Goal: Task Accomplishment & Management: Manage account settings

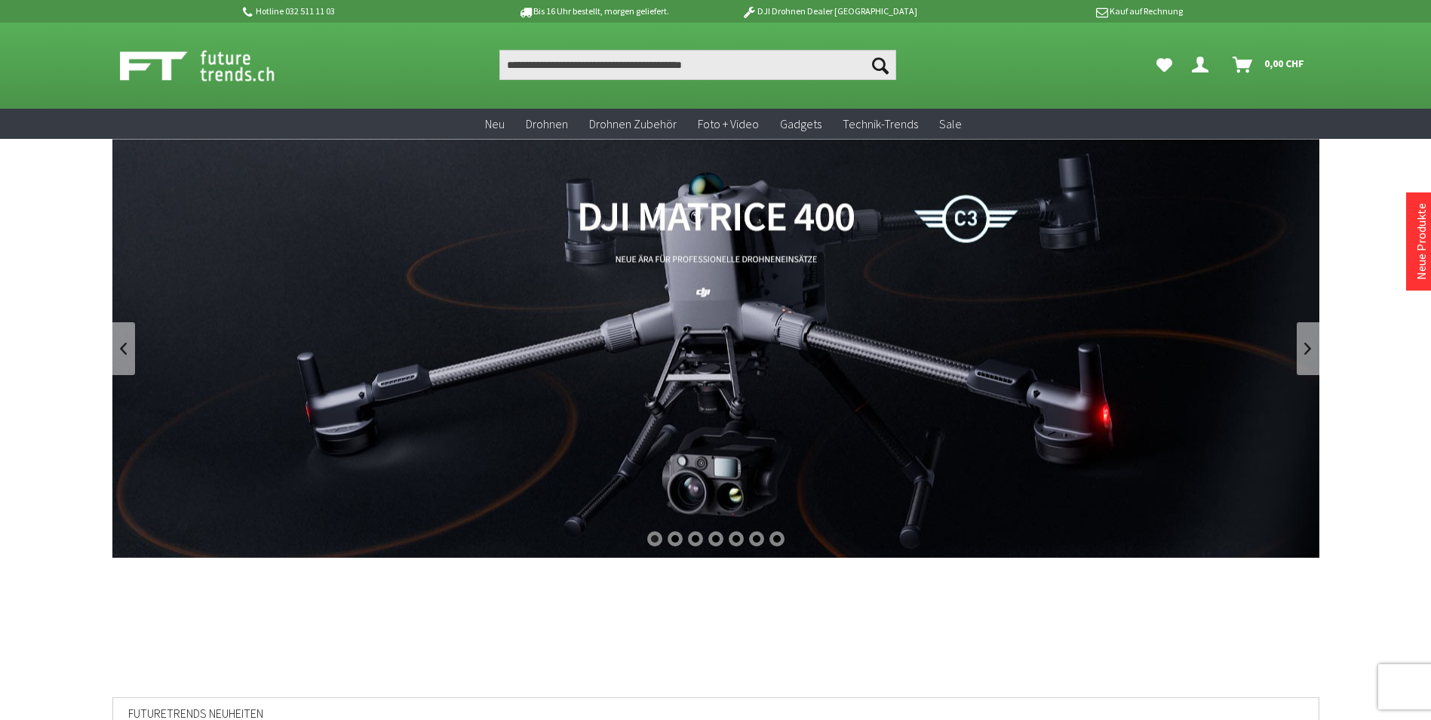
click at [1203, 51] on link "Dein Konto" at bounding box center [1203, 65] width 35 height 30
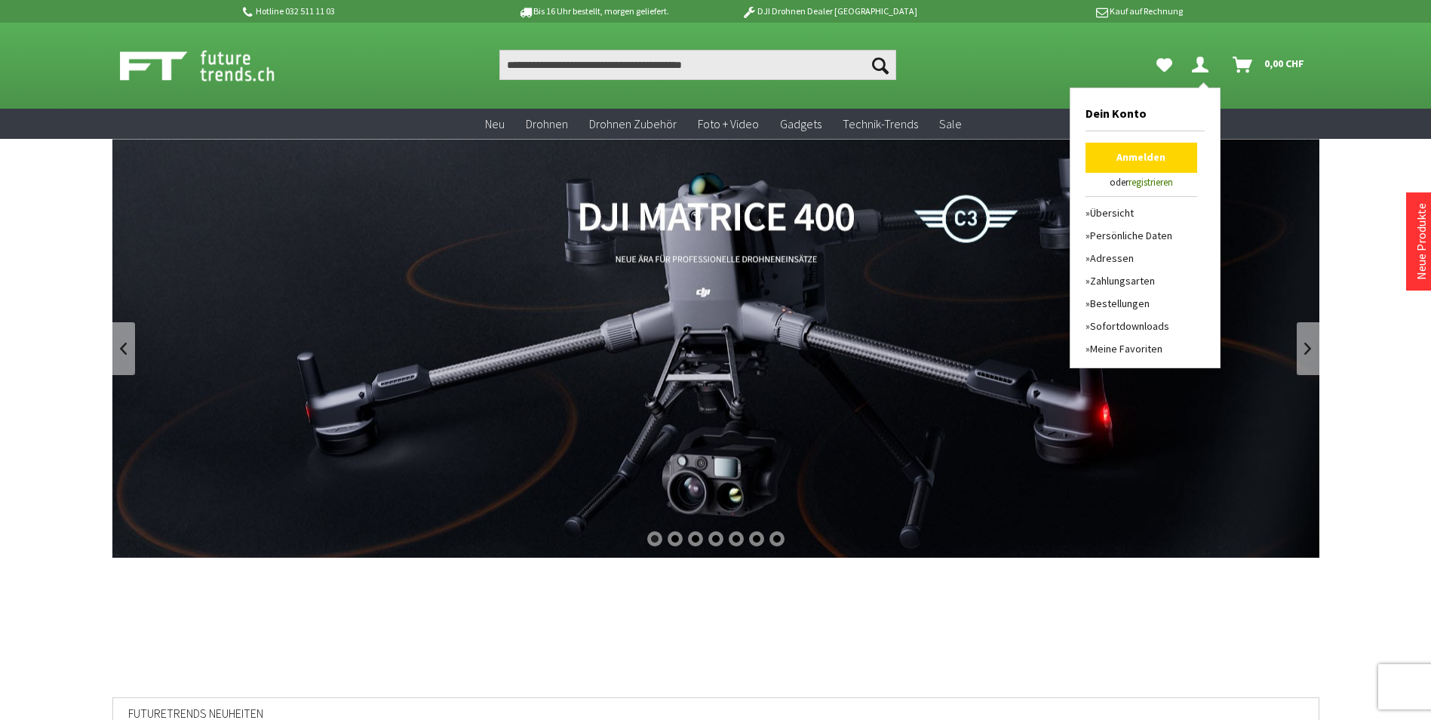
click at [1144, 160] on link "Anmelden" at bounding box center [1142, 158] width 112 height 30
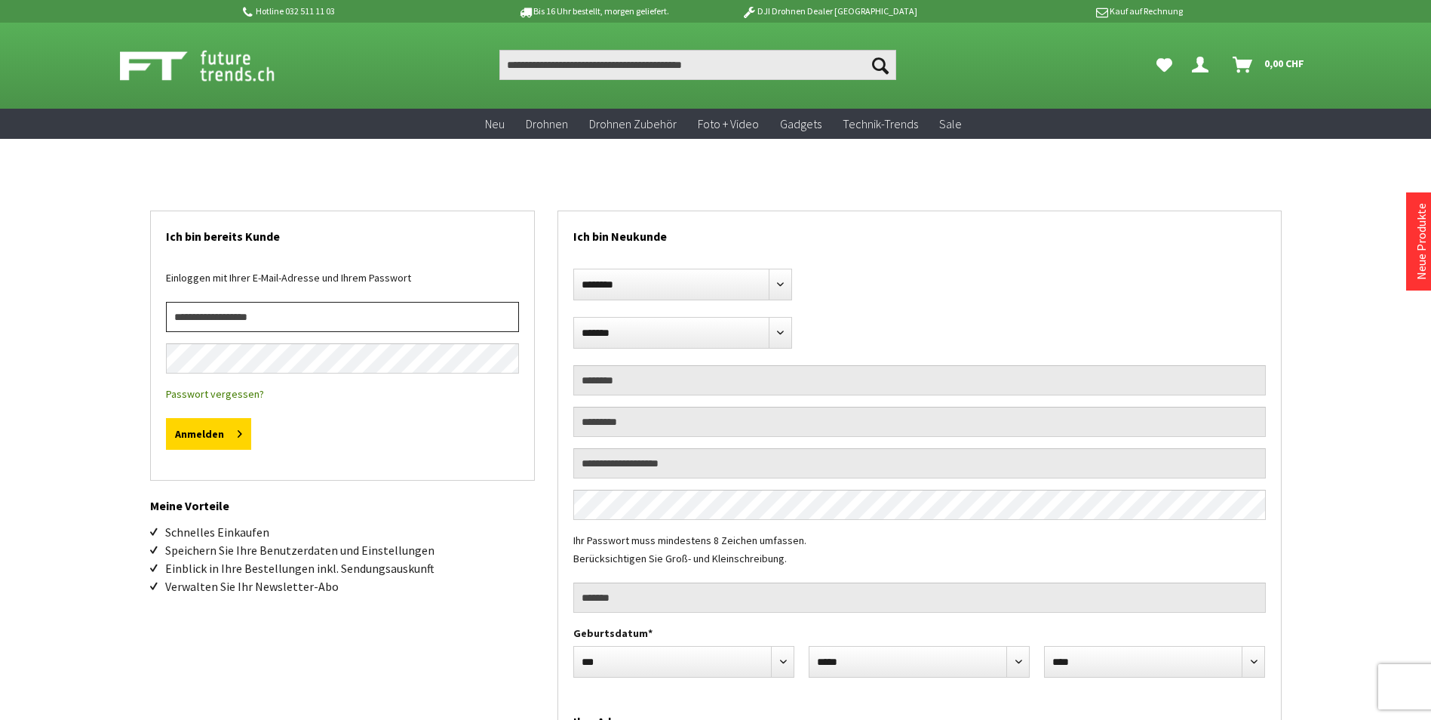
click at [305, 307] on input "email" at bounding box center [342, 317] width 353 height 30
type input "**********"
click at [211, 443] on button "Anmelden" at bounding box center [208, 434] width 85 height 32
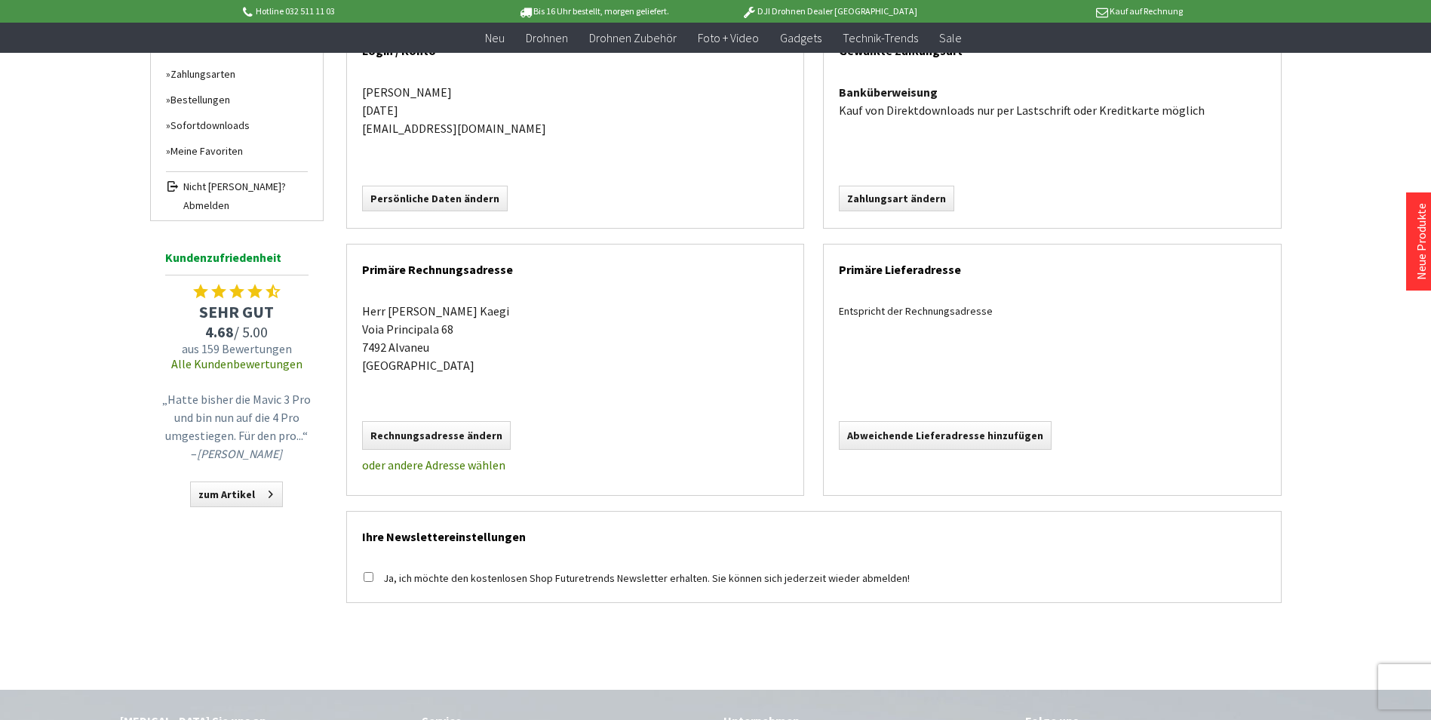
scroll to position [226, 0]
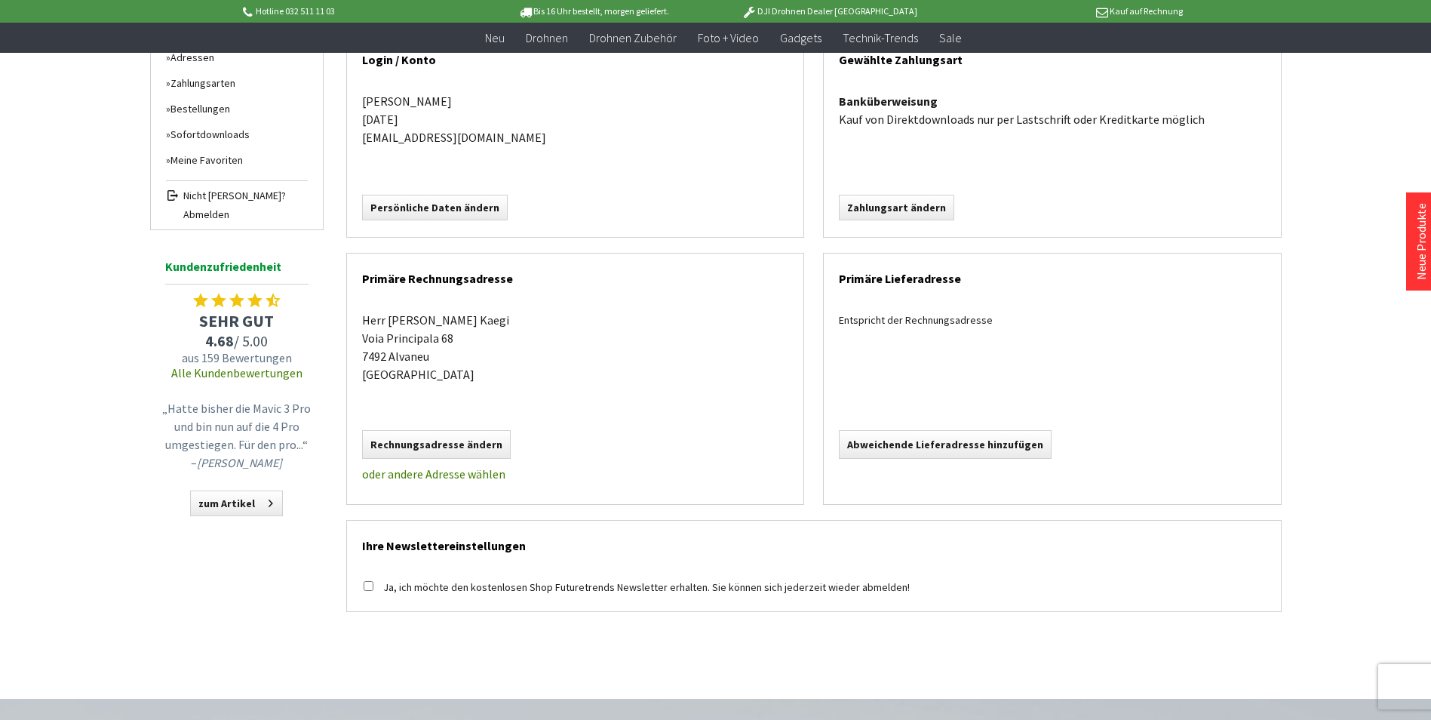
click at [906, 322] on div "Entspricht der Rechnungsadresse" at bounding box center [1052, 320] width 427 height 18
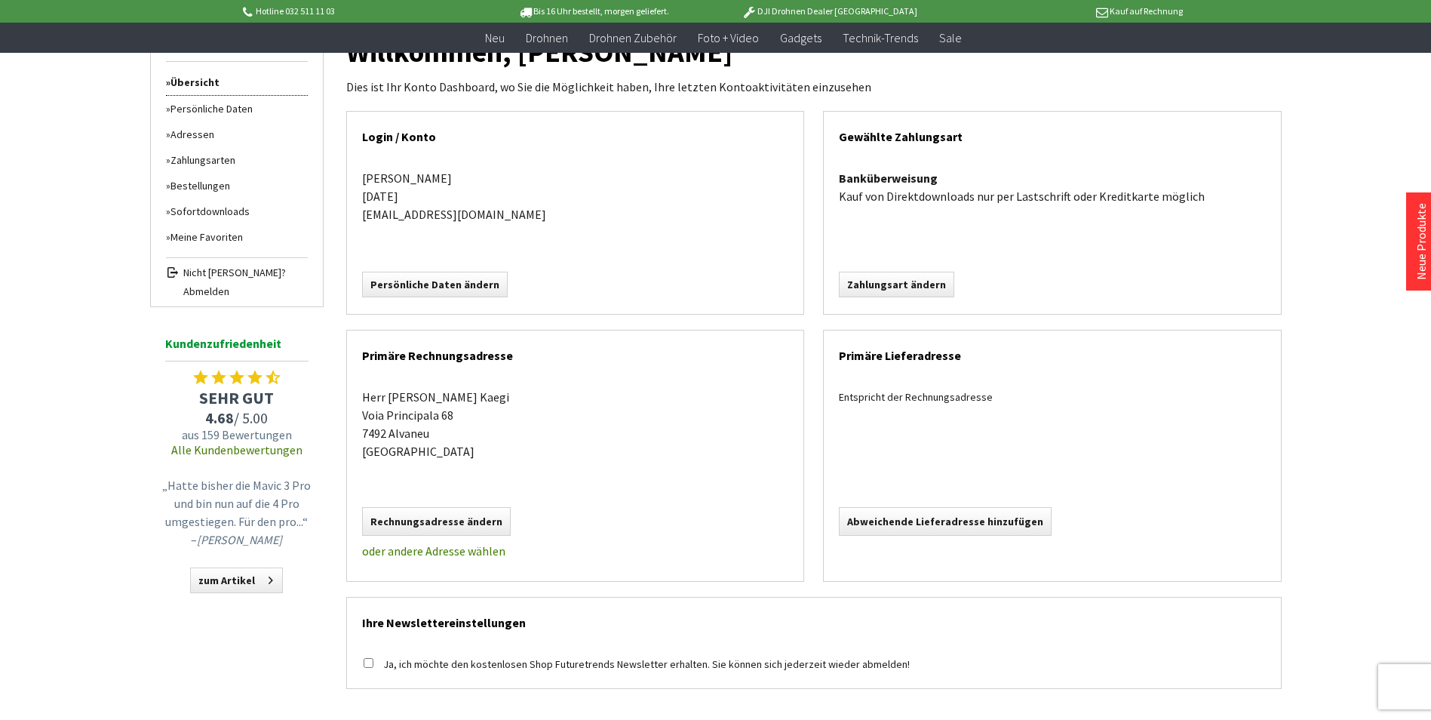
scroll to position [0, 0]
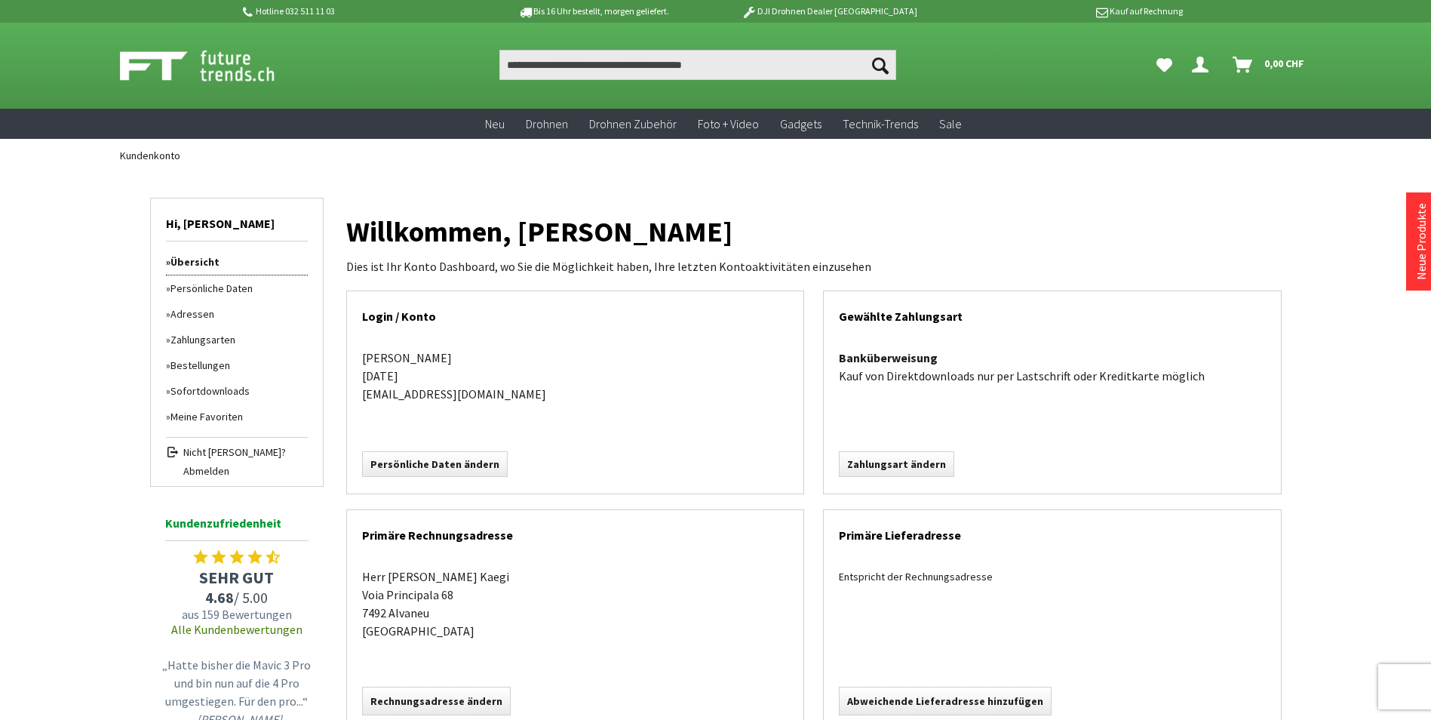
click at [1198, 59] on icon "Hi, Martin - Dein Konto" at bounding box center [1200, 59] width 17 height 12
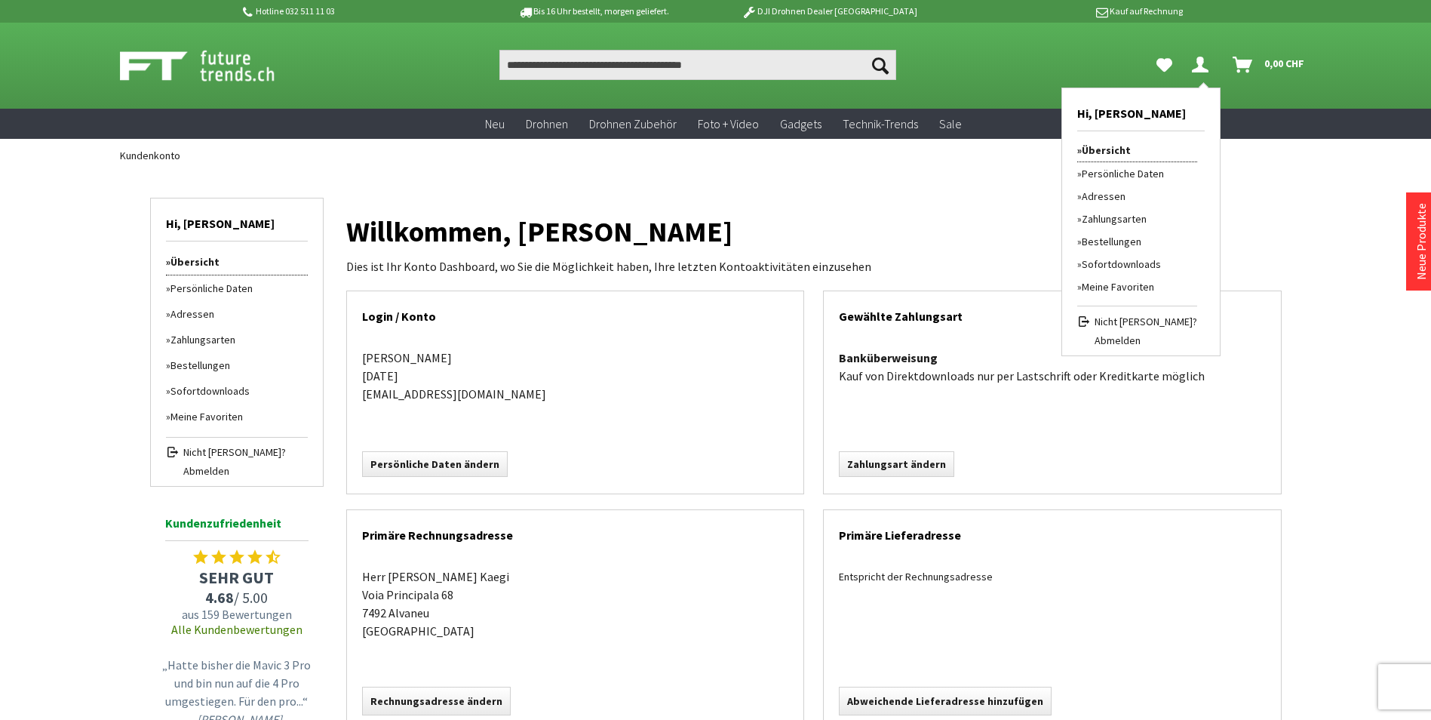
click at [1129, 238] on link "Bestellungen" at bounding box center [1137, 241] width 120 height 23
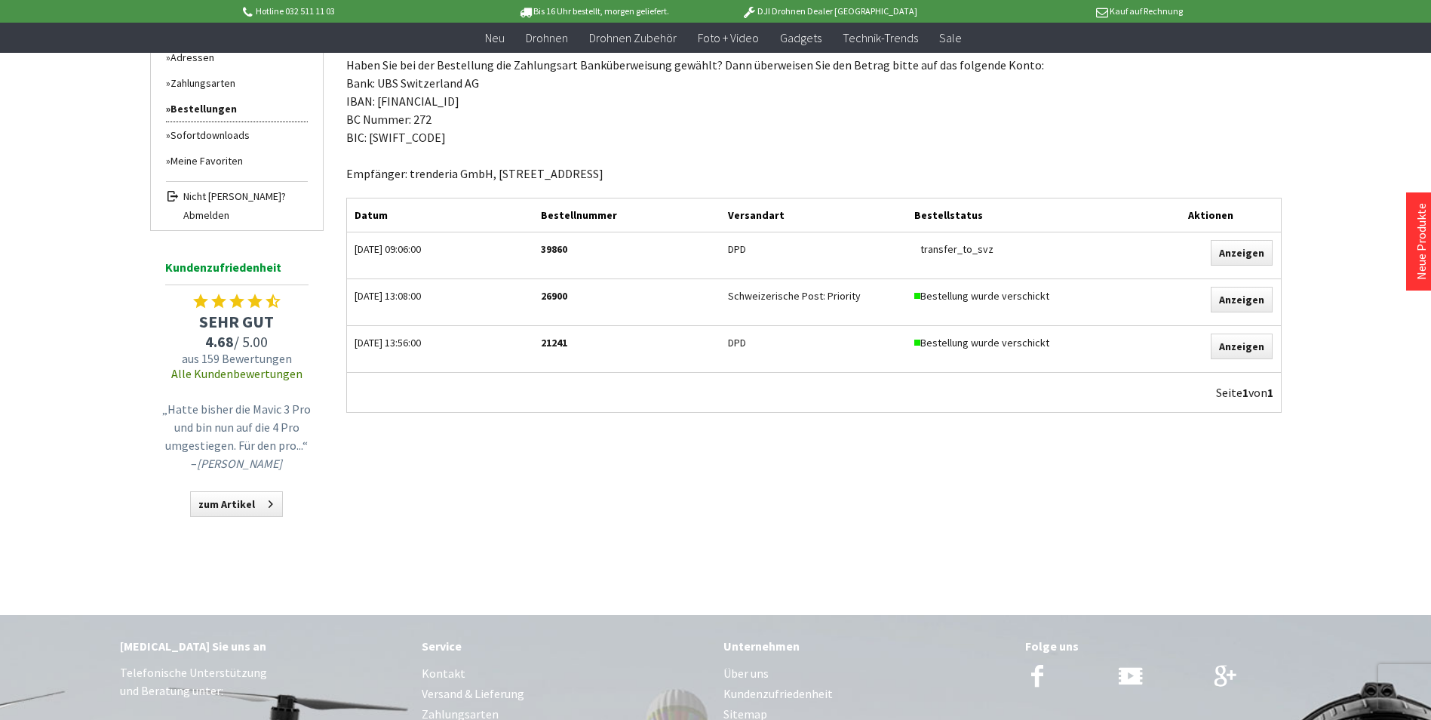
scroll to position [226, 0]
click at [950, 248] on div "transfer_to_svz" at bounding box center [1023, 248] width 219 height 18
click at [978, 245] on div "transfer_to_svz" at bounding box center [1023, 248] width 219 height 18
click at [1230, 246] on link "Anzeigen" at bounding box center [1242, 252] width 62 height 26
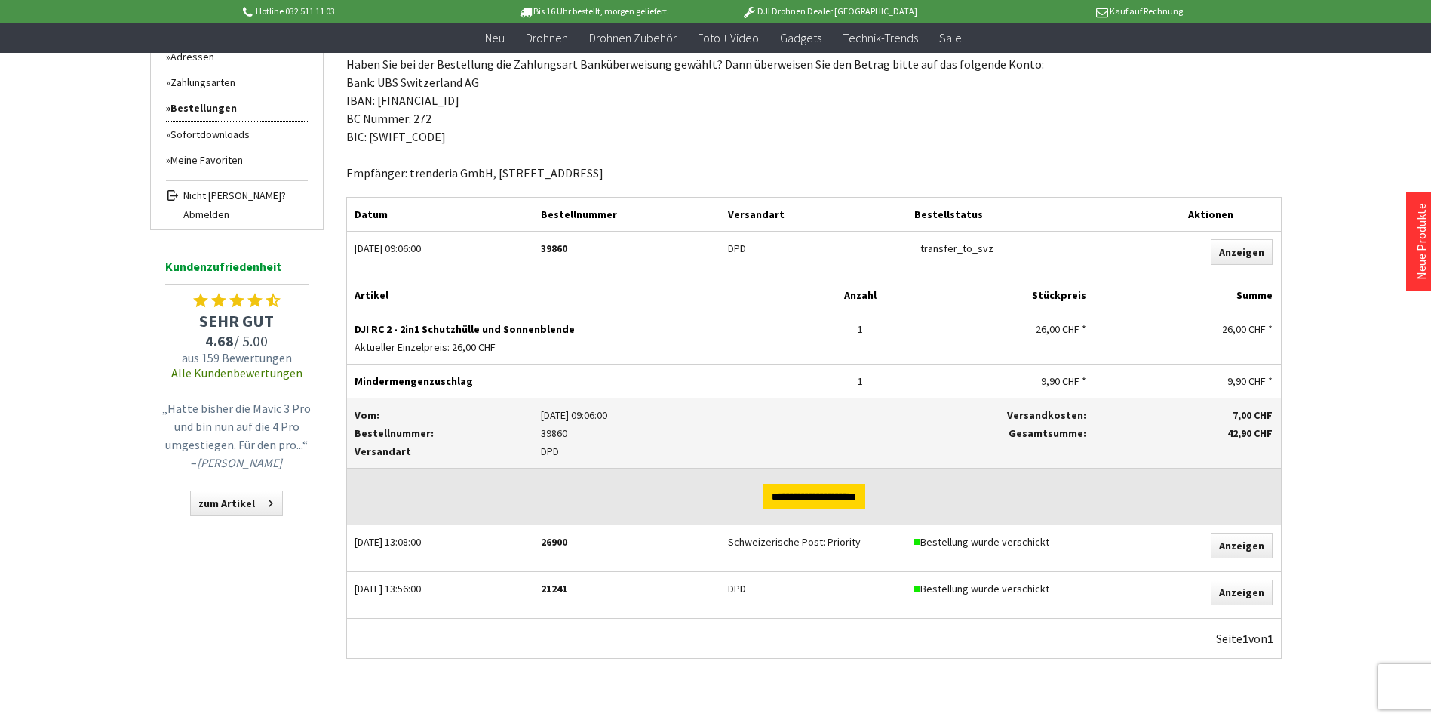
click at [475, 344] on span "26,00 CHF" at bounding box center [474, 347] width 44 height 14
click at [584, 412] on p "18.08.2025 09:06:00" at bounding box center [720, 415] width 358 height 18
click at [1043, 418] on p "Versandkosten:" at bounding box center [1000, 415] width 172 height 18
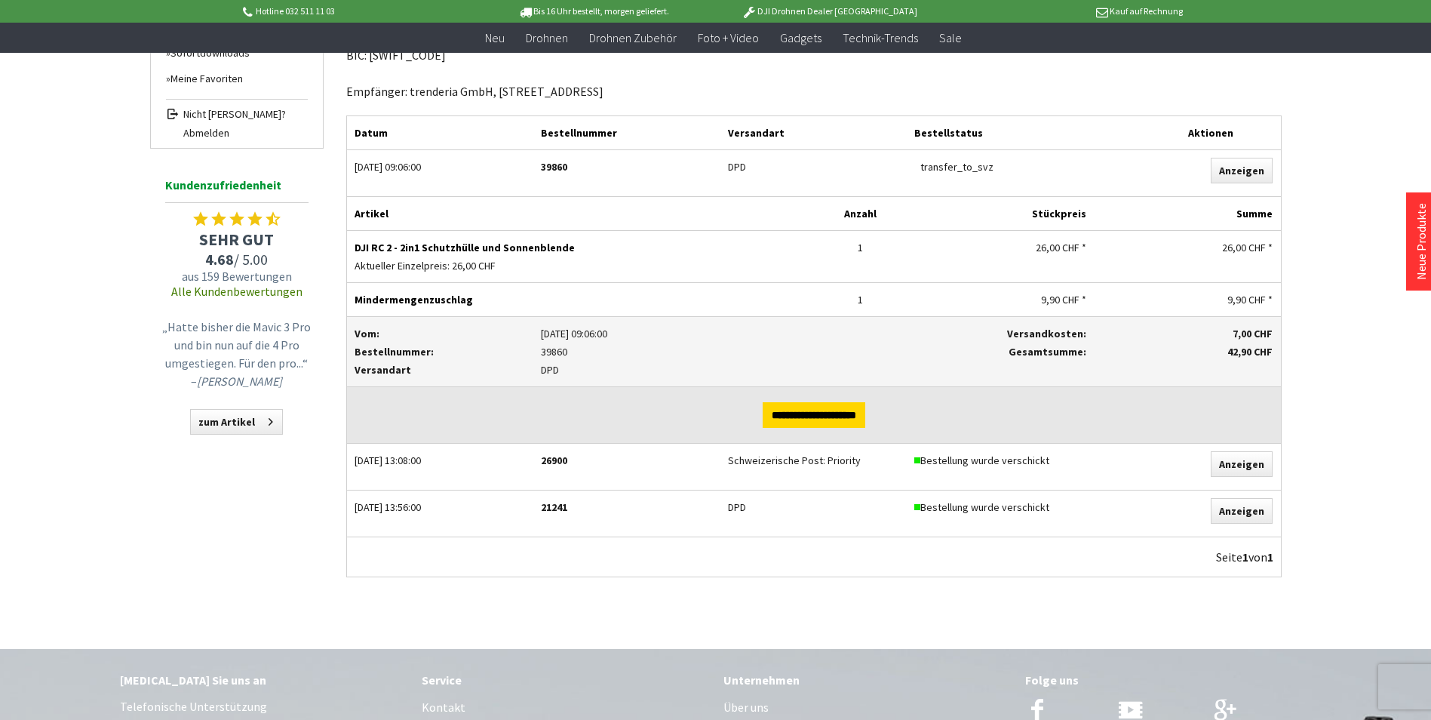
scroll to position [302, 0]
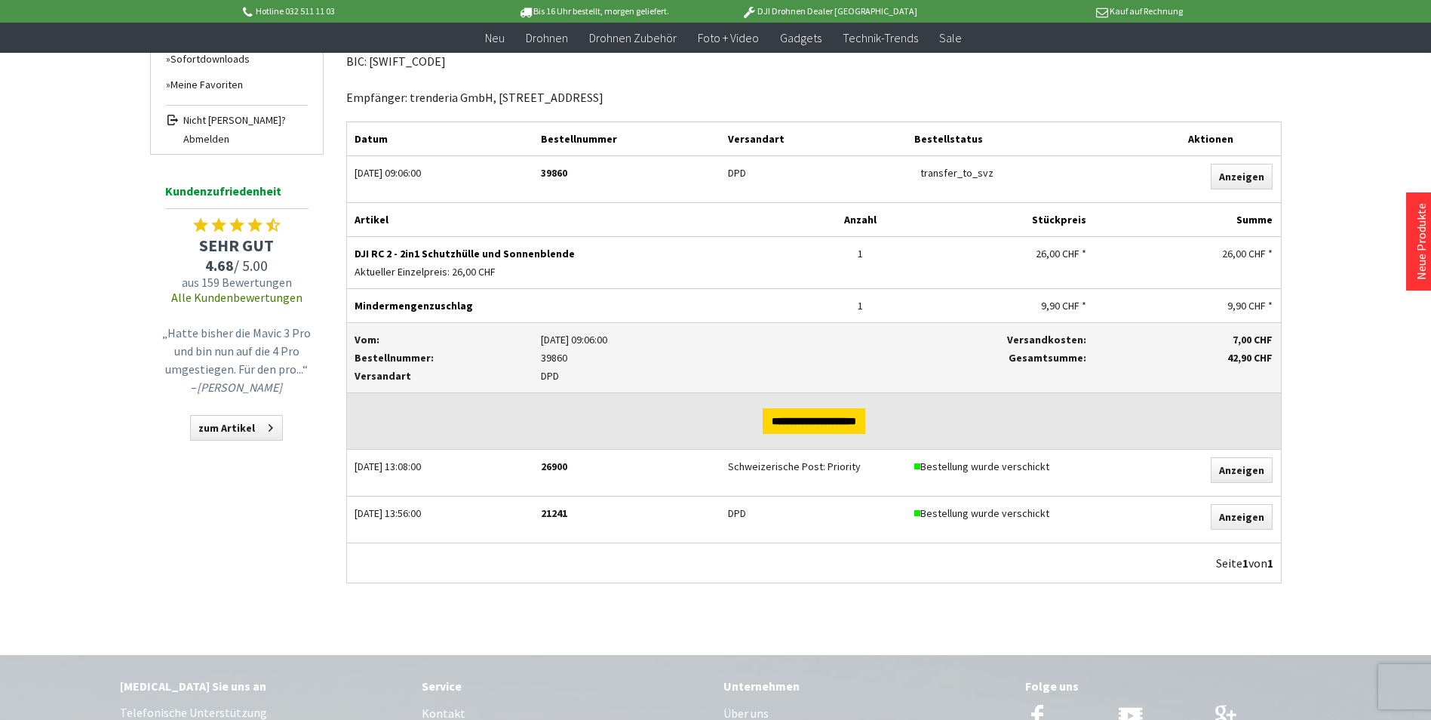
click at [88, 361] on div "Hotline 032 511 11 03 Bis 16 Uhr bestellt, [DATE] geliefert. DJI Drohnen Dealer…" at bounding box center [715, 401] width 1431 height 1406
click at [227, 337] on p "„Hatte bisher die Mavic 3 Pro und bin nun auf die 4 Pro umgestiegen. Für den pr…" at bounding box center [236, 360] width 151 height 72
click at [116, 352] on div "Menü schließen Hi, Martin Übersicht Persönliche Daten Adressen Zahlungsarten Be…" at bounding box center [715, 230] width 1207 height 781
click at [242, 430] on link "zum Artikel" at bounding box center [236, 428] width 93 height 26
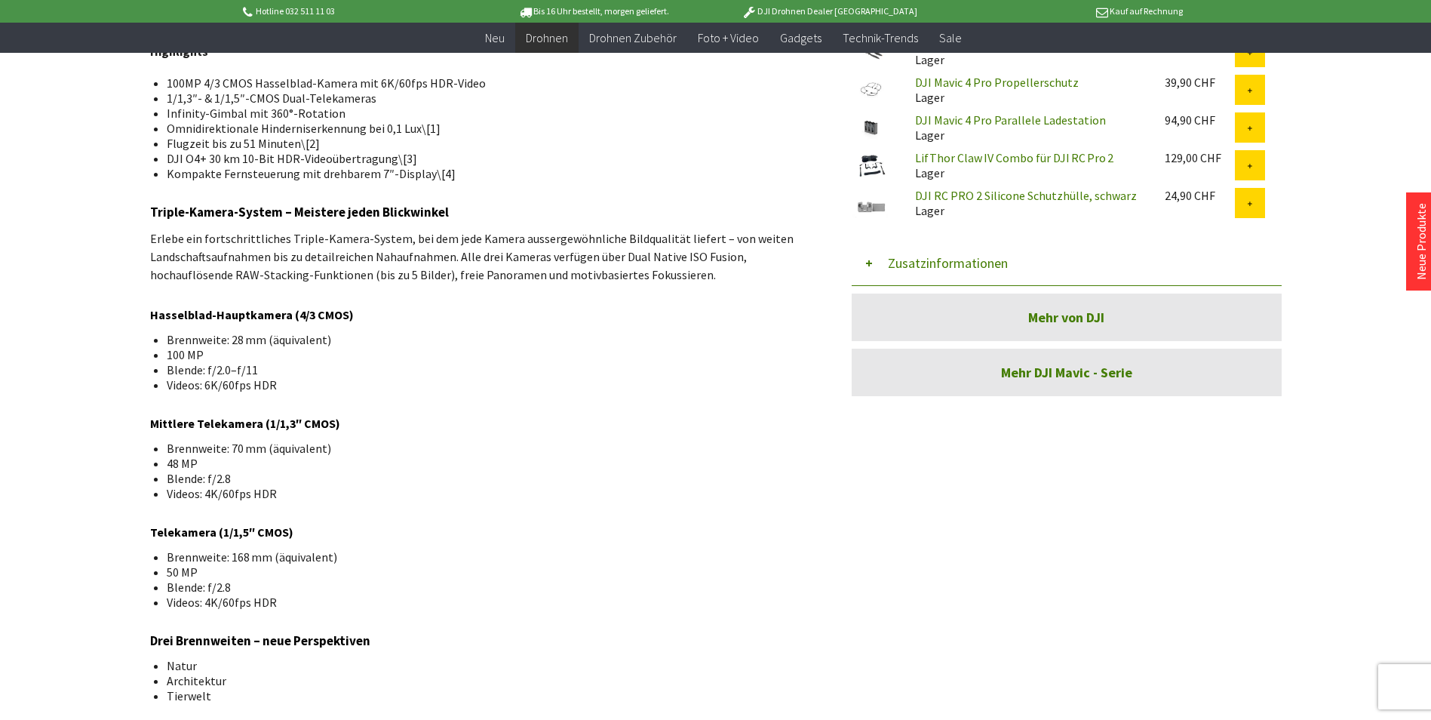
scroll to position [754, 0]
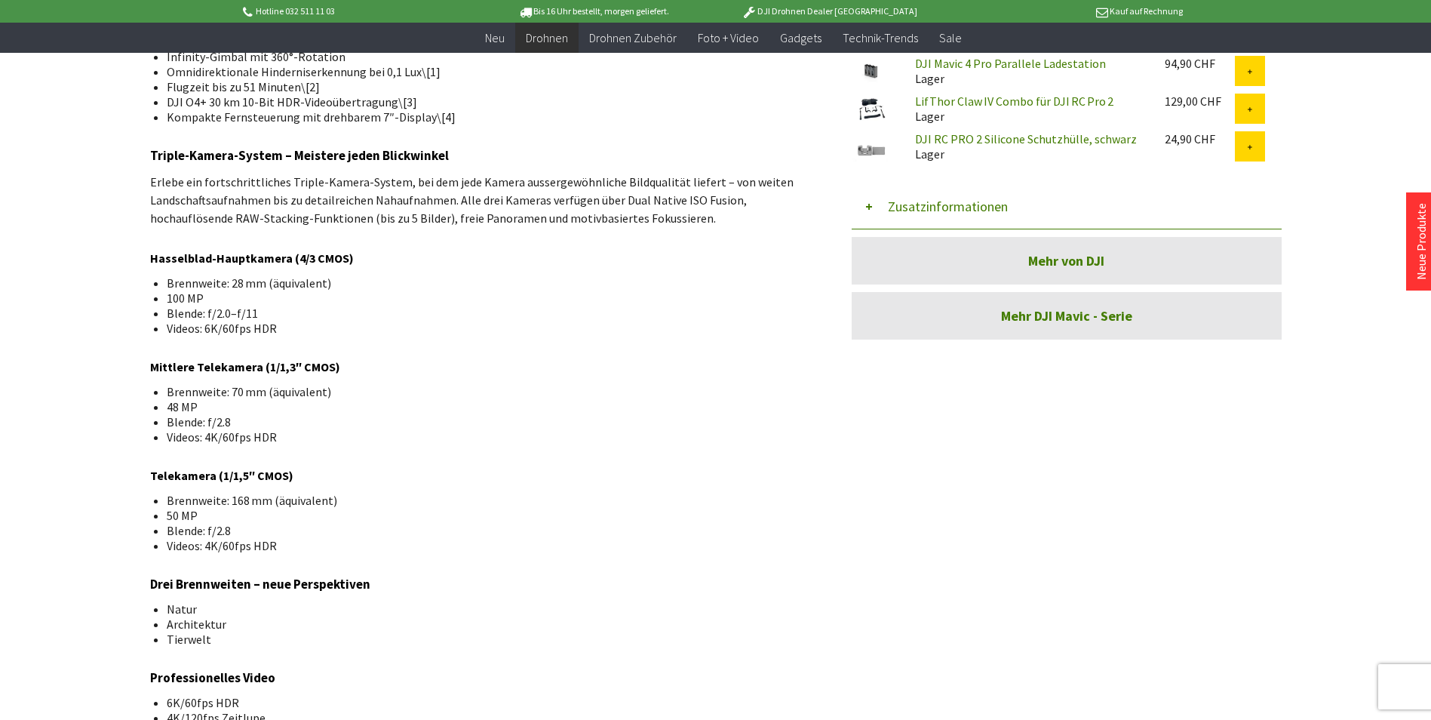
click at [246, 395] on li "Brennweite: 70 mm (äquivalent)" at bounding box center [481, 391] width 628 height 15
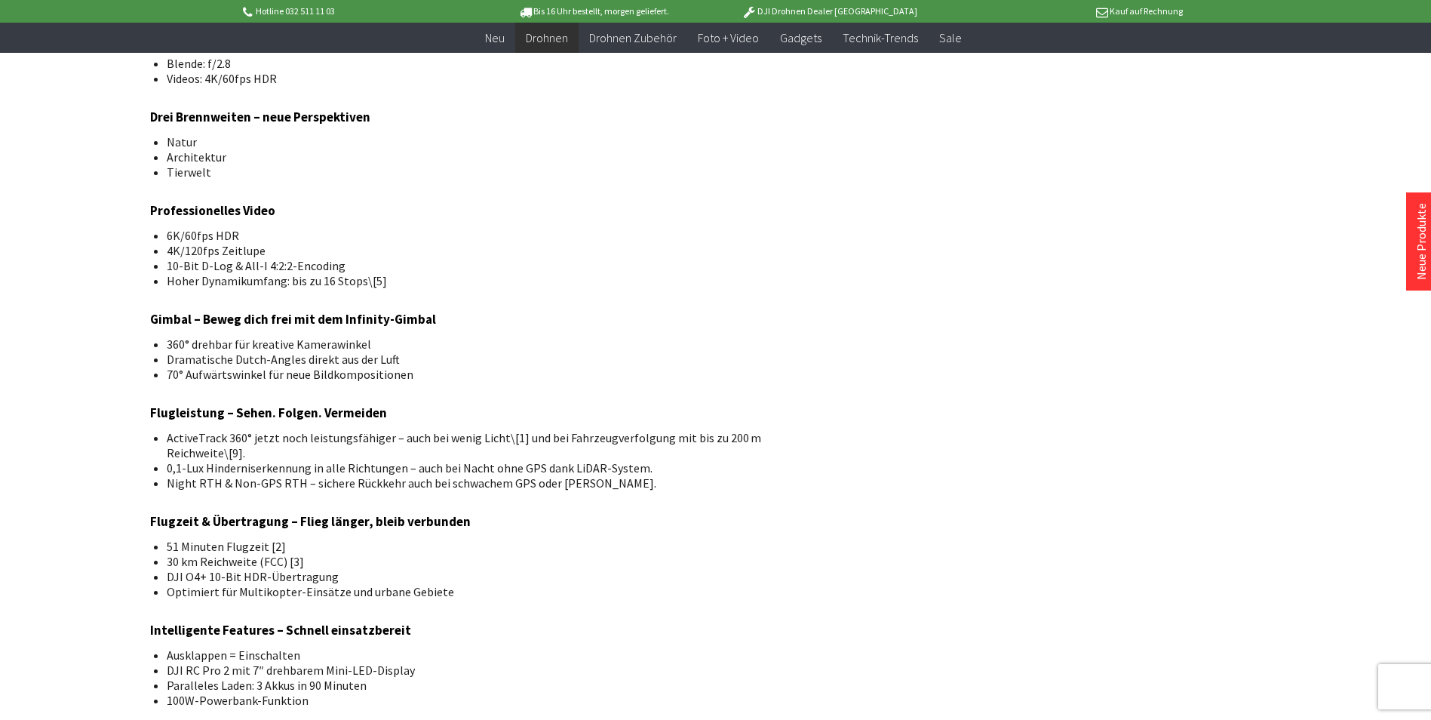
scroll to position [1282, 0]
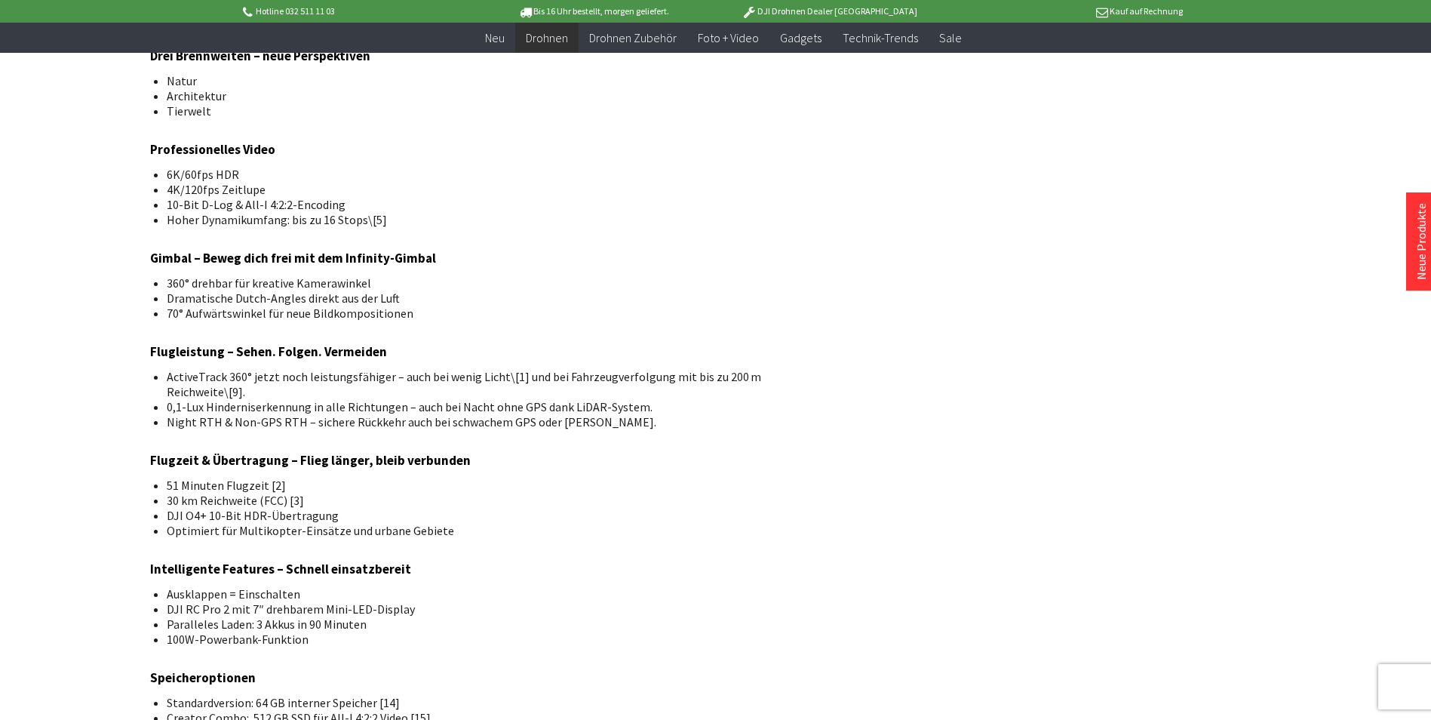
click at [219, 191] on li "4K/120fps Zeitlupe" at bounding box center [481, 189] width 628 height 15
click at [248, 276] on li "360° drehbar für kreative Kamerawinkel" at bounding box center [481, 282] width 628 height 15
click at [235, 195] on li "4K/120fps Zeitlupe" at bounding box center [481, 189] width 628 height 15
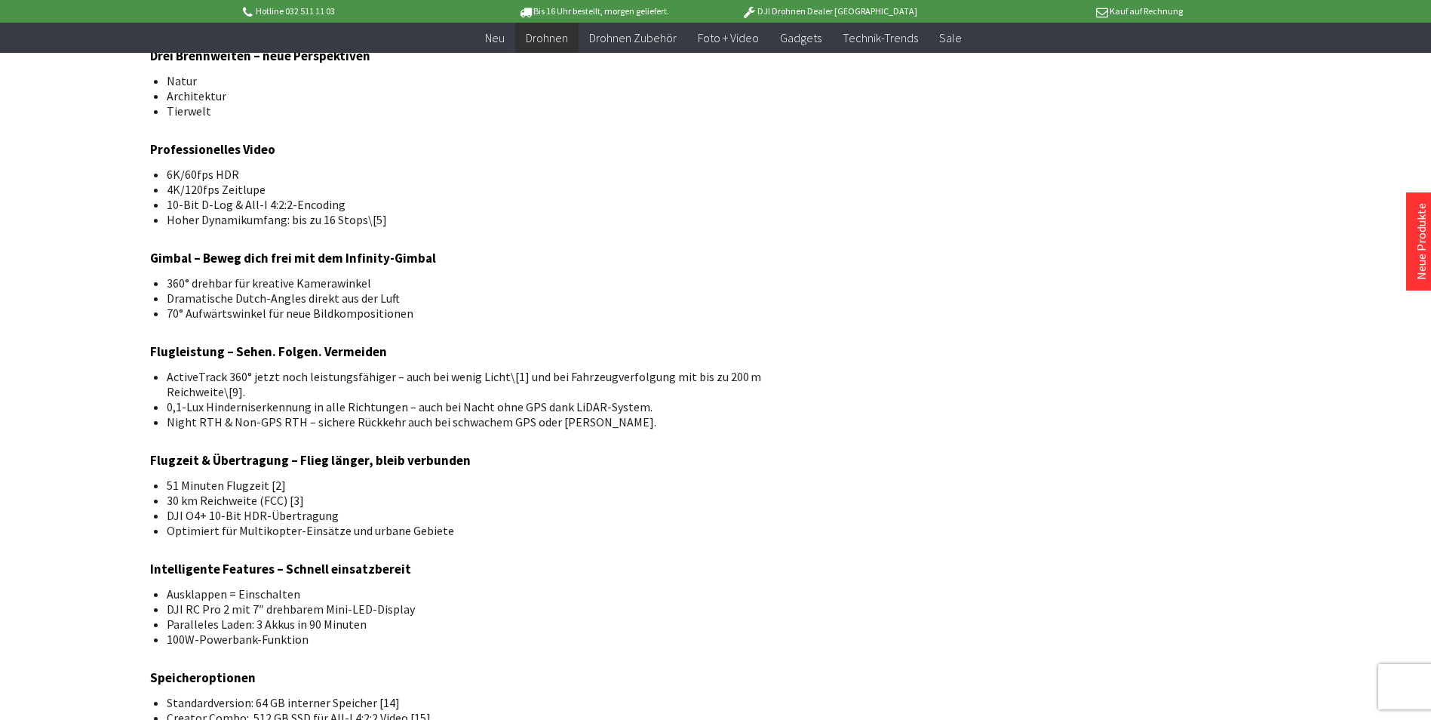
drag, startPoint x: 235, startPoint y: 195, endPoint x: 267, endPoint y: 205, distance: 33.4
click at [267, 205] on li "10-Bit D-Log & All-I 4:2:2-Encoding" at bounding box center [481, 204] width 628 height 15
click at [229, 204] on li "10-Bit D-Log & All-I 4:2:2-Encoding" at bounding box center [481, 204] width 628 height 15
